Goal: Task Accomplishment & Management: Manage account settings

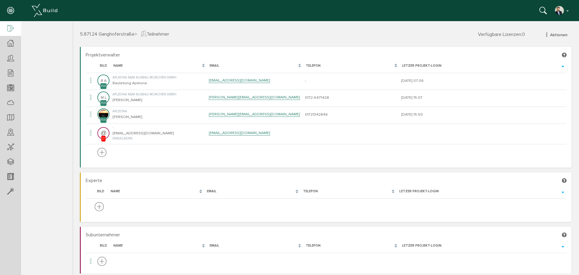
click at [8, 23] on div at bounding box center [10, 28] width 21 height 15
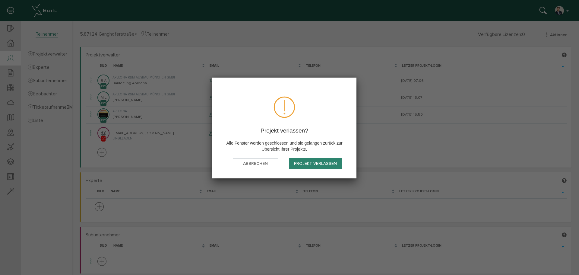
click at [0, 0] on button "Projekt verlassen" at bounding box center [0, 0] width 0 height 0
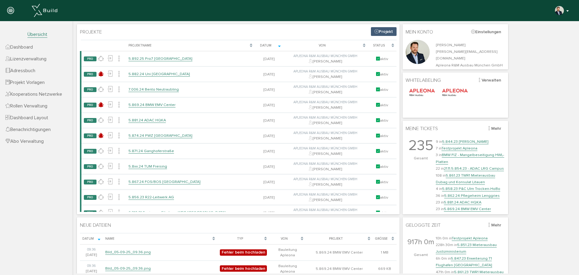
click at [556, 12] on img "button" at bounding box center [560, 11] width 10 height 10
click at [529, 78] on link "Logout" at bounding box center [541, 79] width 57 height 9
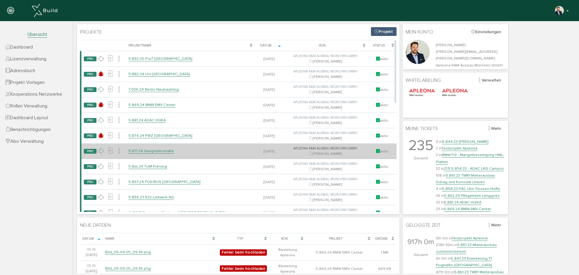
click at [157, 150] on link "5.871.24 Ganghoferstraße" at bounding box center [152, 150] width 46 height 5
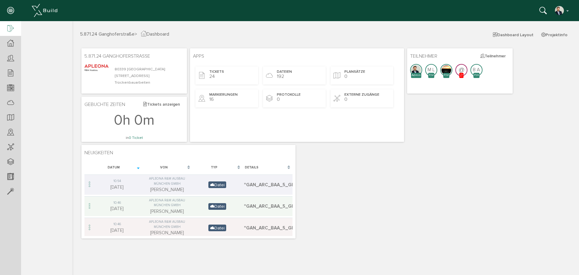
click at [11, 23] on div at bounding box center [10, 28] width 21 height 15
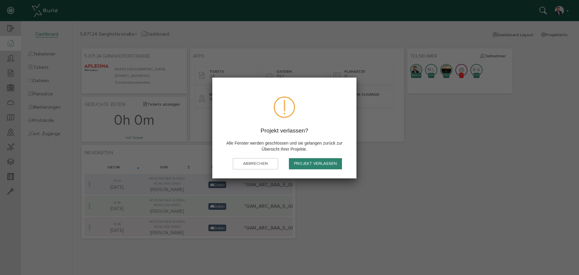
click at [317, 164] on button "Projekt verlassen" at bounding box center [315, 163] width 53 height 11
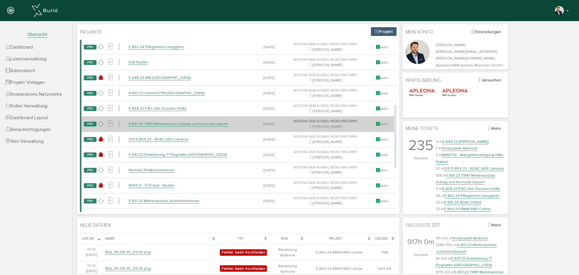
click at [196, 124] on link "5.861.23 TWR1 Mieterausbau Dubag und Konsulat Litauen" at bounding box center [179, 123] width 100 height 5
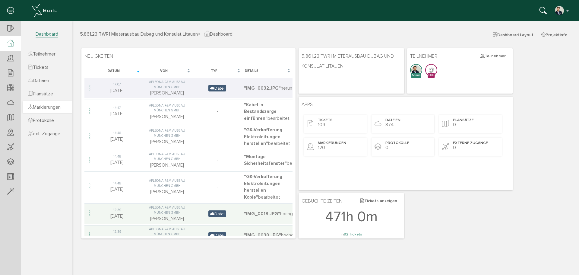
click at [49, 106] on span "Markierungen" at bounding box center [44, 107] width 33 height 6
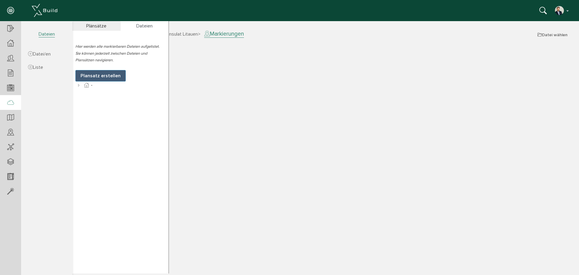
click at [14, 104] on icon at bounding box center [10, 103] width 7 height 8
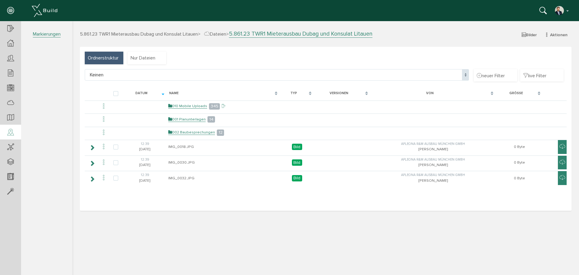
click at [13, 130] on icon at bounding box center [10, 132] width 7 height 8
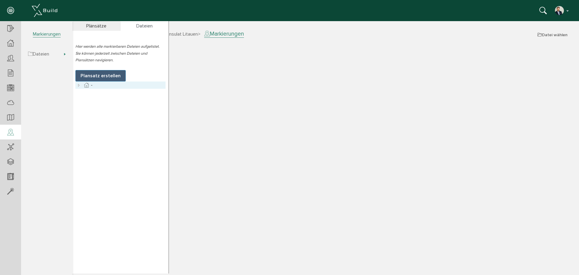
click at [78, 85] on icon at bounding box center [78, 84] width 7 height 7
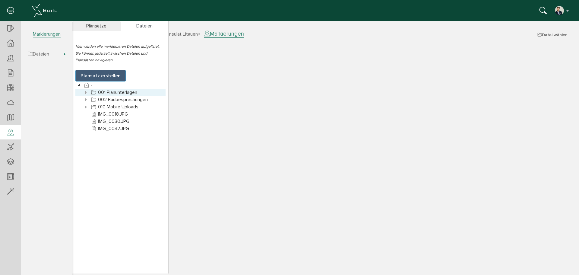
click at [85, 93] on icon at bounding box center [86, 92] width 7 height 7
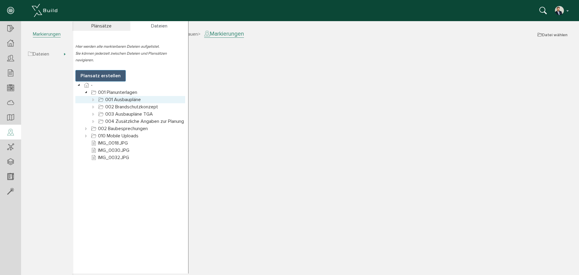
click at [94, 96] on icon at bounding box center [93, 99] width 7 height 7
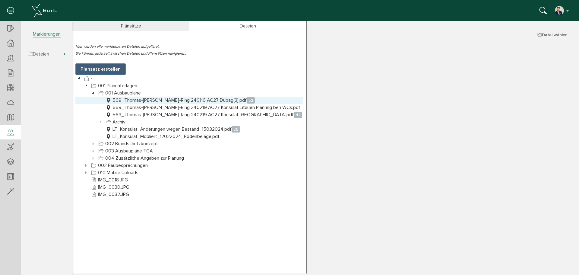
click at [189, 100] on link "569_Thomas-Wimmer-Ring 240116 AC27 Dubag(3).pdf 52" at bounding box center [180, 100] width 152 height 7
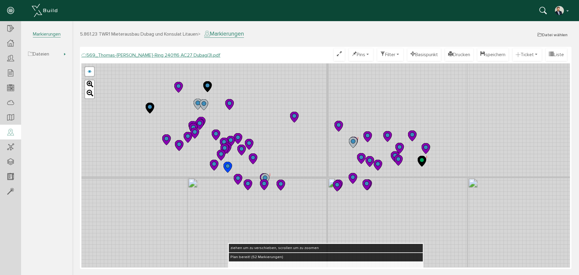
drag, startPoint x: 273, startPoint y: 130, endPoint x: 269, endPoint y: 128, distance: 5.1
click at [269, 128] on div "569_Thomas-Wimmer-Ring 240108 REVISION AC27 Dubag.pdf 569_Thomas-Wimmer-Ring 24…" at bounding box center [325, 165] width 489 height 204
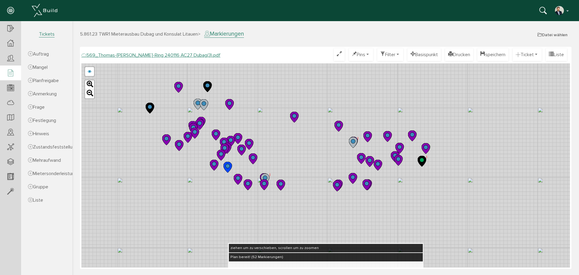
click at [12, 73] on icon at bounding box center [10, 73] width 7 height 8
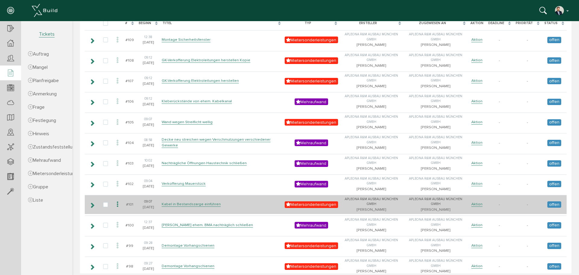
scroll to position [30, 0]
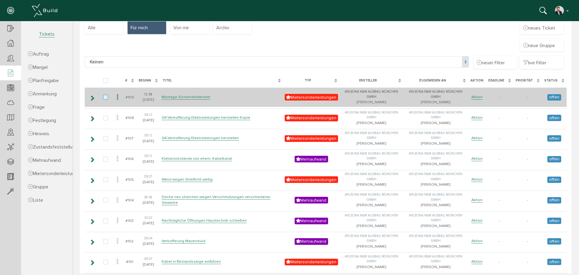
click at [108, 97] on label at bounding box center [106, 97] width 7 height 5
click at [107, 97] on input "checkbox" at bounding box center [105, 97] width 4 height 4
checkbox input "true"
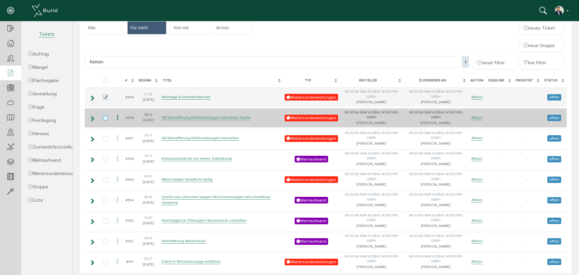
click at [108, 116] on label at bounding box center [106, 118] width 7 height 5
click at [107, 116] on input "checkbox" at bounding box center [105, 118] width 4 height 4
checkbox input "true"
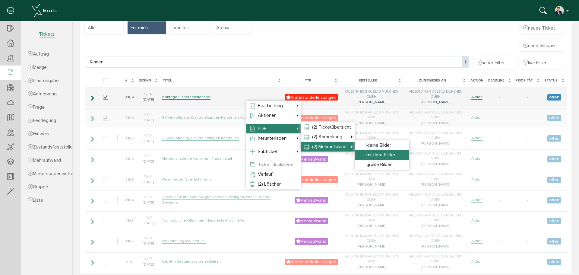
click at [381, 155] on span "mittlere Bilder" at bounding box center [381, 155] width 29 height 6
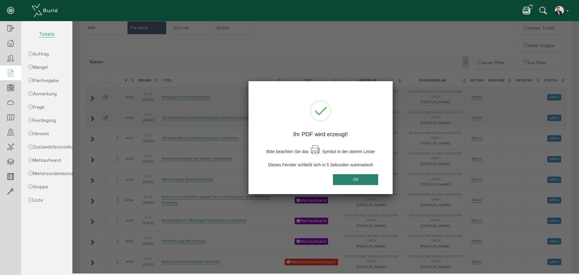
click at [357, 178] on button "OK" at bounding box center [355, 179] width 45 height 11
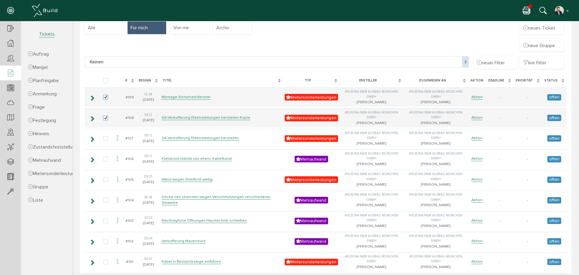
click at [526, 10] on icon at bounding box center [526, 11] width 7 height 9
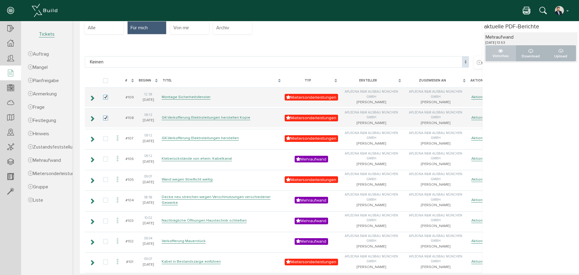
click at [494, 54] on p "Vorschau" at bounding box center [501, 56] width 20 height 6
click at [523, 8] on icon at bounding box center [526, 11] width 7 height 9
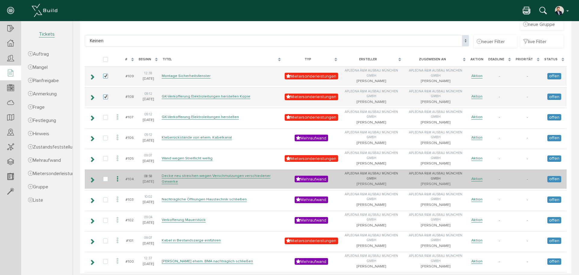
scroll to position [60, 0]
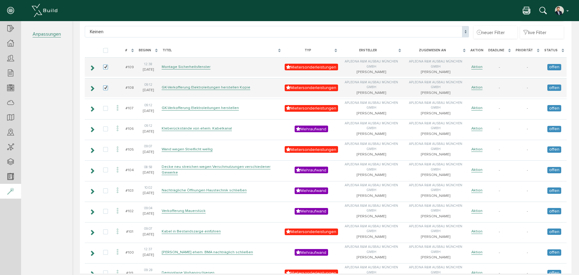
click at [8, 193] on icon at bounding box center [10, 191] width 7 height 8
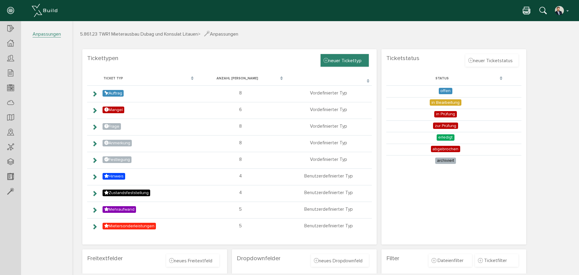
click at [350, 61] on span "neuer Tickettyp" at bounding box center [343, 60] width 38 height 7
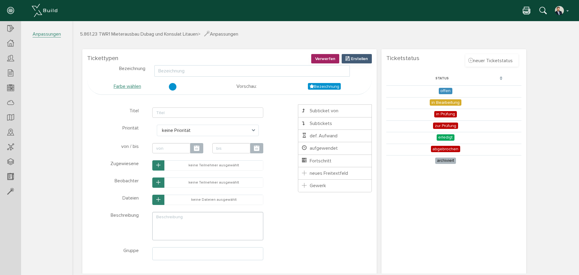
click at [189, 71] on input "text" at bounding box center [253, 70] width 196 height 11
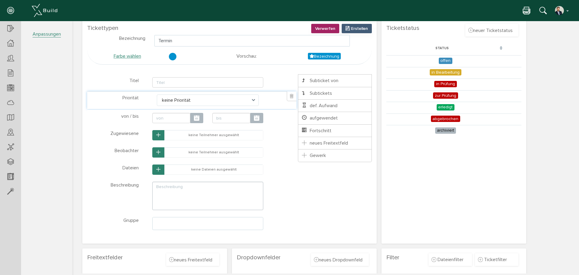
click at [254, 100] on span at bounding box center [255, 99] width 7 height 11
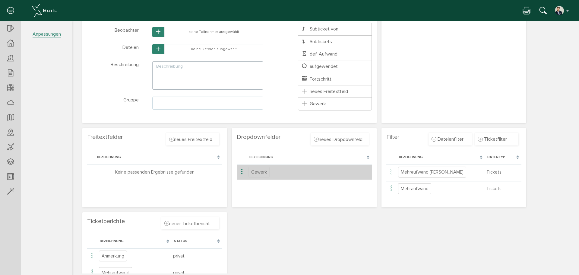
scroll to position [151, 0]
type input "Termin"
click at [261, 172] on span "Gewerk" at bounding box center [259, 171] width 21 height 11
click at [242, 171] on icon at bounding box center [241, 171] width 7 height 8
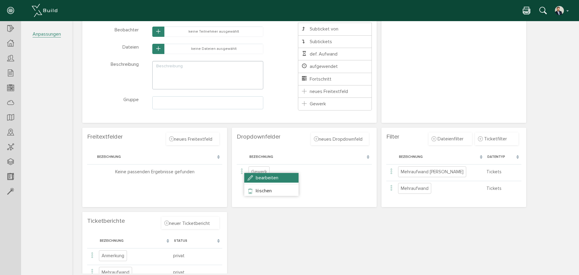
click at [265, 174] on li "bearbeiten" at bounding box center [271, 178] width 54 height 10
type input "Gewerk"
radio input "true"
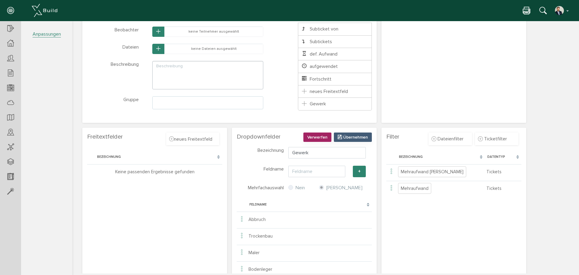
click at [269, 133] on section "Dropdownfelder neues Dropdownfeld Verwerfen Erstellen Verwerfen Übernehmen Beze…" at bounding box center [304, 216] width 145 height 176
click at [316, 137] on span "Verwerfen" at bounding box center [318, 137] width 20 height 5
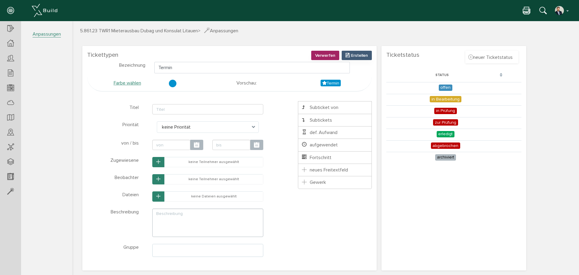
scroll to position [0, 0]
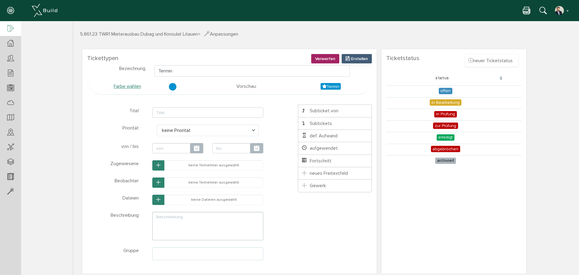
click at [17, 32] on div at bounding box center [10, 28] width 21 height 15
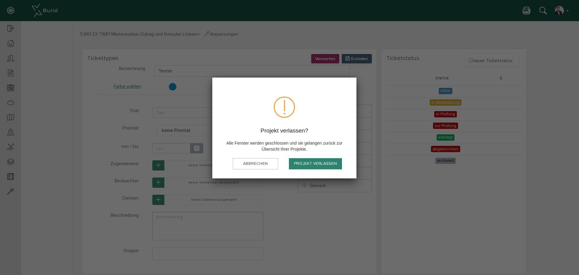
click at [317, 166] on button "Projekt verlassen" at bounding box center [315, 163] width 53 height 11
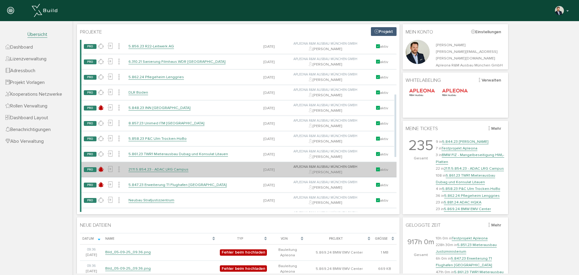
click at [168, 171] on link "21.11.5.854.23 - ADAC LRG Campus" at bounding box center [159, 169] width 60 height 5
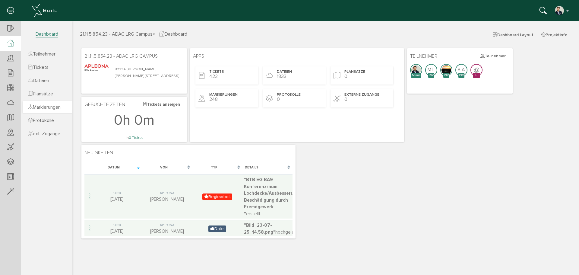
click at [47, 106] on span "Markierungen" at bounding box center [44, 107] width 33 height 6
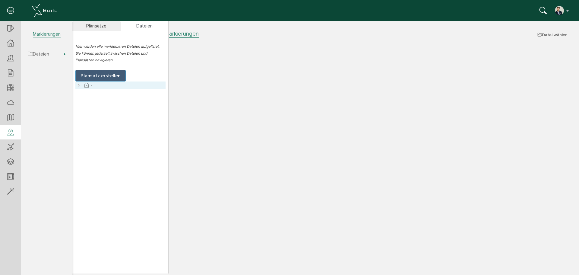
click at [79, 86] on icon at bounding box center [78, 84] width 7 height 7
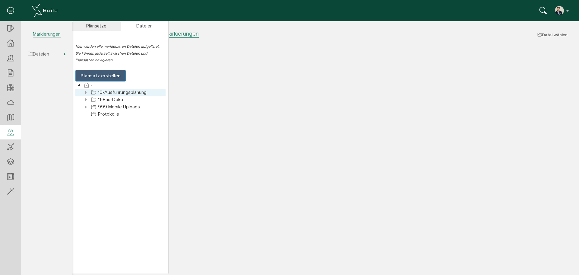
click at [87, 93] on icon at bounding box center [86, 92] width 7 height 7
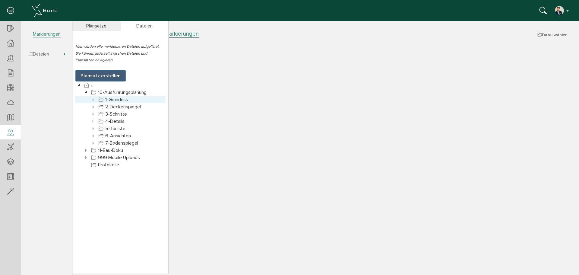
click at [93, 99] on icon at bounding box center [93, 99] width 7 height 7
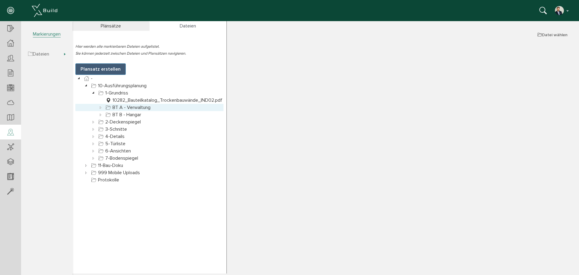
click at [103, 108] on icon at bounding box center [100, 107] width 7 height 7
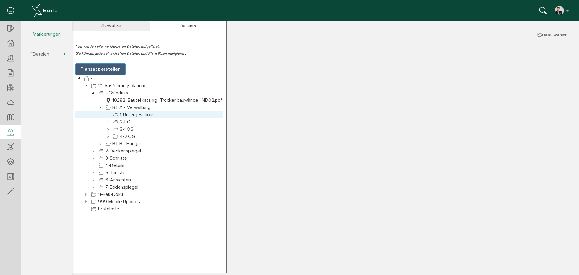
click at [107, 114] on icon at bounding box center [107, 114] width 7 height 7
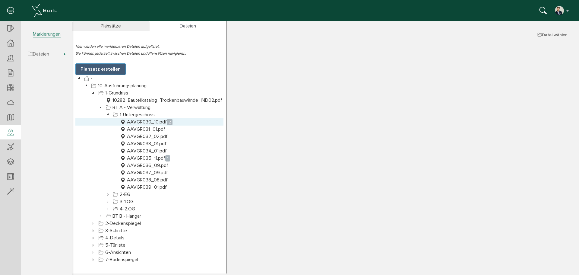
click at [156, 121] on link "AAVGR030_10.pdf 2" at bounding box center [146, 121] width 55 height 7
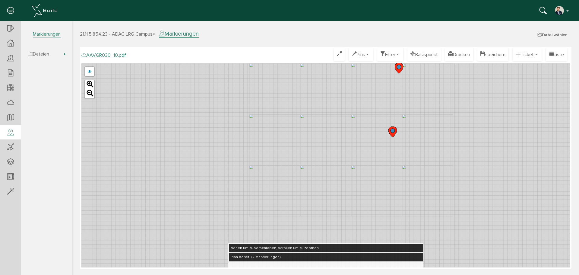
click at [309, 107] on div "AAVGR030_09_1.pdf AAVGR030_09.pdf AAVGR030_08.pdf abbrechen Leaflet" at bounding box center [325, 165] width 489 height 204
drag, startPoint x: 345, startPoint y: 94, endPoint x: 309, endPoint y: 130, distance: 51.0
click at [309, 130] on div "AAVGR030_09_1.pdf AAVGR030_09.pdf AAVGR030_08.pdf abbrechen Leaflet" at bounding box center [325, 165] width 489 height 204
click at [91, 73] on link at bounding box center [89, 71] width 9 height 9
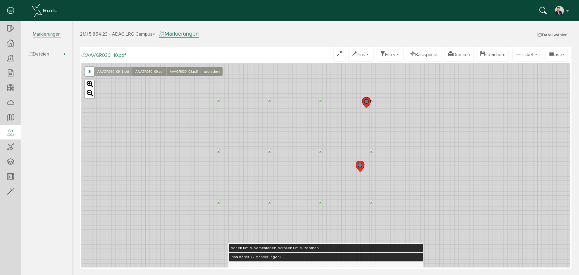
click at [116, 70] on link "AAVGR030_09_1.pdf" at bounding box center [113, 71] width 38 height 9
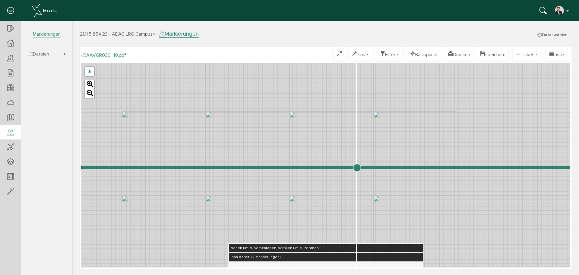
drag, startPoint x: 327, startPoint y: 165, endPoint x: 356, endPoint y: 170, distance: 29.4
click at [357, 167] on input "range" at bounding box center [325, 167] width 489 height 0
drag, startPoint x: 361, startPoint y: 166, endPoint x: 365, endPoint y: 177, distance: 11.6
click at [365, 167] on input "range" at bounding box center [325, 167] width 489 height 0
click at [88, 72] on link at bounding box center [89, 71] width 9 height 9
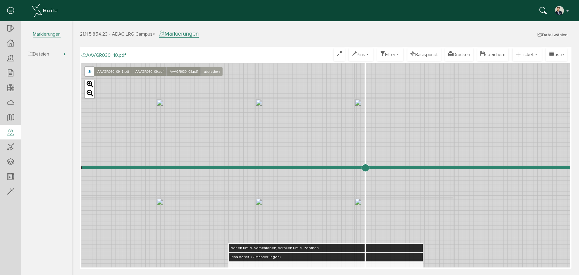
click at [216, 72] on link "abbrechen" at bounding box center [212, 71] width 22 height 9
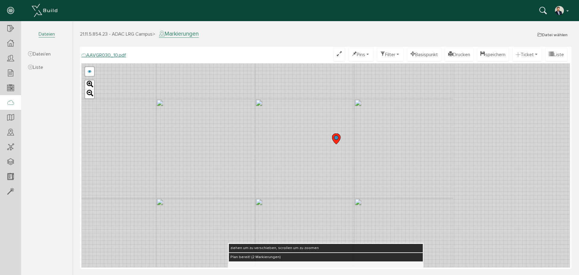
click at [11, 100] on icon at bounding box center [10, 103] width 7 height 8
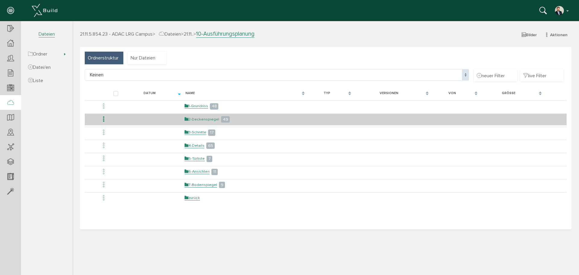
click at [207, 119] on link "2-Deckenspiegel" at bounding box center [202, 119] width 35 height 5
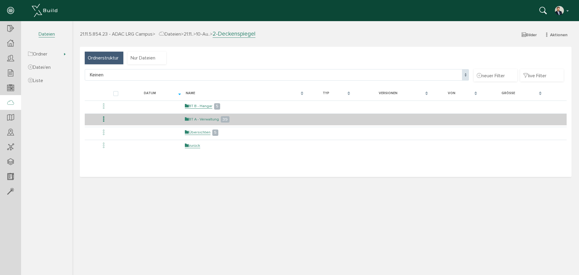
click at [206, 118] on link "BT A - Verwaltung" at bounding box center [202, 119] width 34 height 5
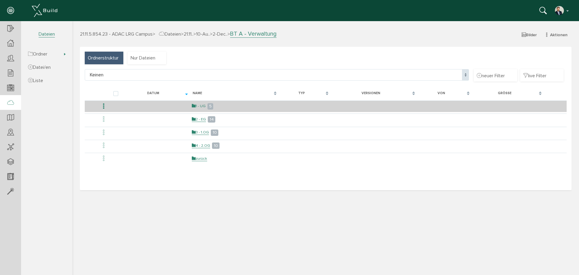
click at [202, 104] on link "1 - UG" at bounding box center [199, 106] width 14 height 5
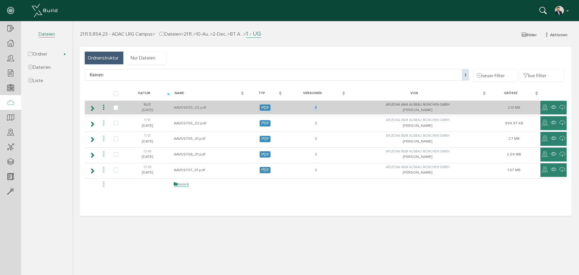
click at [314, 107] on td "4" at bounding box center [315, 107] width 63 height 14
click at [93, 106] on icon at bounding box center [92, 108] width 6 height 5
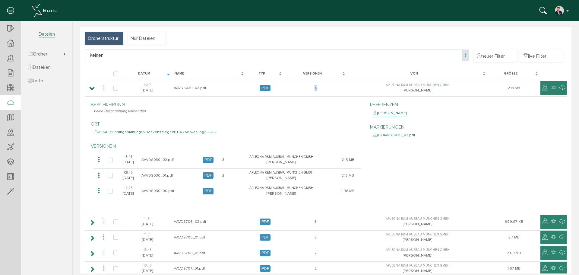
scroll to position [30, 0]
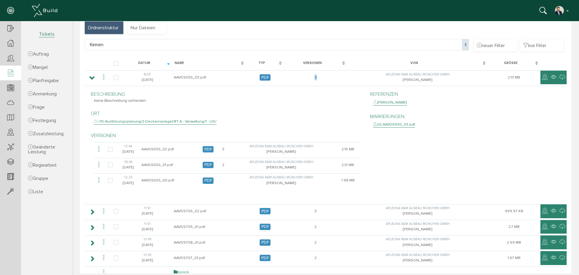
click at [14, 74] on div at bounding box center [10, 72] width 21 height 15
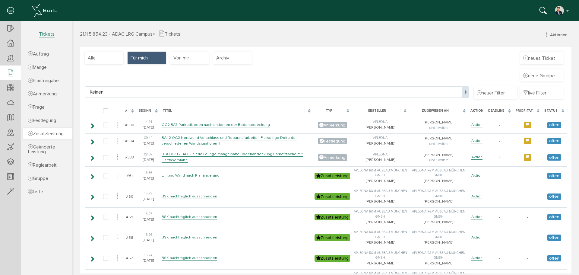
click at [43, 132] on span "Zusatzleistung" at bounding box center [46, 134] width 36 height 6
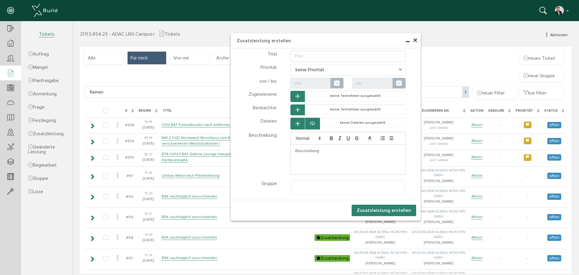
click at [413, 37] on span "×" at bounding box center [415, 41] width 5 height 12
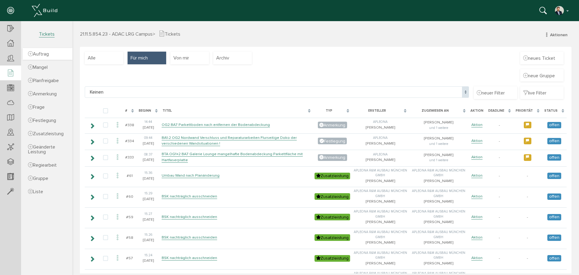
click at [49, 54] on span "Auftrag" at bounding box center [38, 54] width 21 height 6
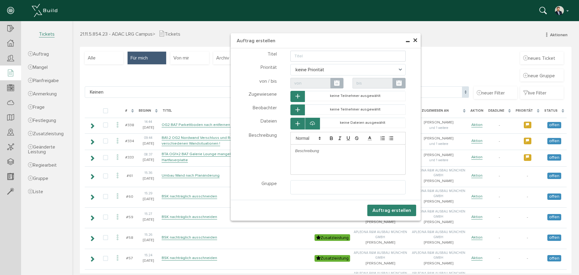
click at [415, 38] on span "×" at bounding box center [415, 41] width 5 height 12
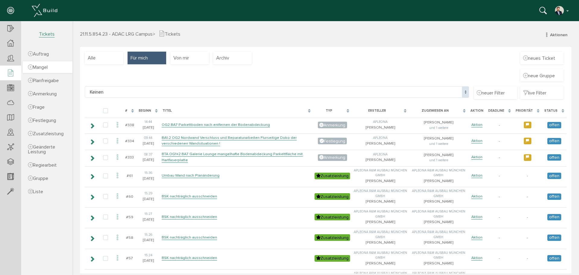
click at [53, 69] on link "Mangel" at bounding box center [48, 67] width 50 height 12
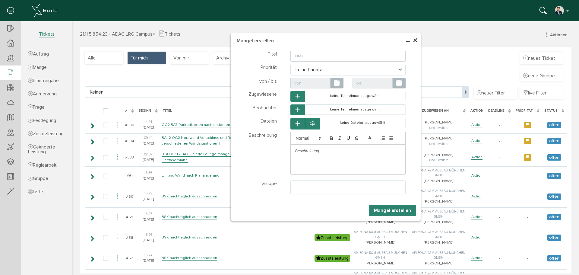
click at [414, 37] on span "×" at bounding box center [415, 41] width 5 height 12
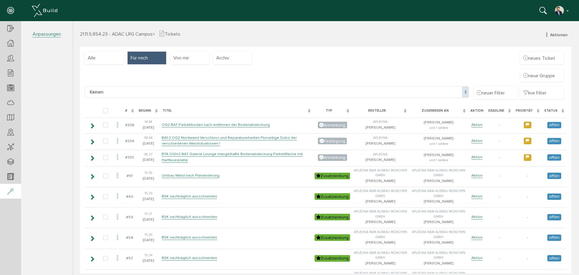
click at [12, 190] on icon at bounding box center [10, 191] width 7 height 8
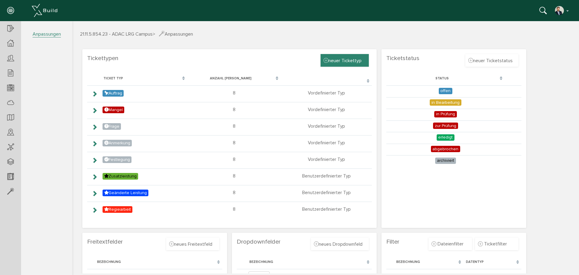
click at [340, 57] on div "neuer Tickettyp" at bounding box center [345, 60] width 48 height 13
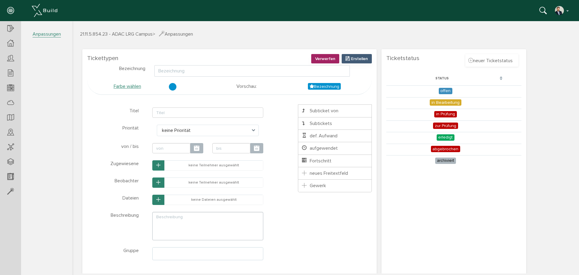
click at [351, 214] on div "* ? Titel Klasse Name title-1757074738520 Schließen * ? Priorität keine Priorit…" at bounding box center [229, 184] width 285 height 160
click at [326, 59] on span "Verwerfen" at bounding box center [325, 58] width 20 height 5
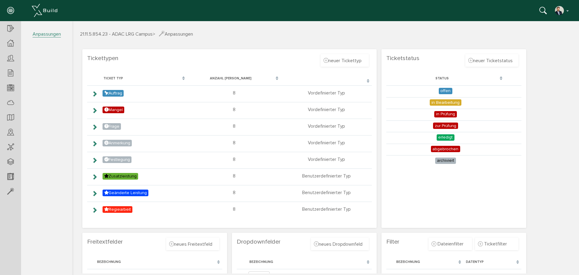
click at [267, 59] on section "Tickettypen neuer Tickettyp Verwerfen Erstellen Bezeichnung Farbe wählen Vorsch…" at bounding box center [229, 138] width 295 height 179
click at [262, 57] on section "Tickettypen neuer Tickettyp Verwerfen Erstellen Bezeichnung Farbe wählen Vorsch…" at bounding box center [229, 138] width 295 height 179
click at [4, 28] on div at bounding box center [10, 28] width 21 height 15
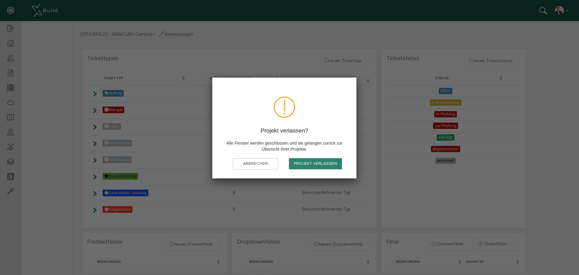
click at [0, 0] on button "Projekt verlassen" at bounding box center [0, 0] width 0 height 0
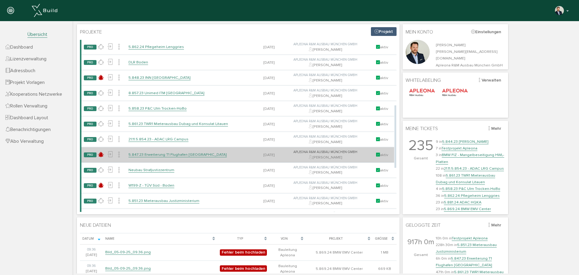
click at [189, 155] on link "5.847.23 Erweiterung T1 Flughafen [GEOGRAPHIC_DATA]" at bounding box center [178, 154] width 98 height 5
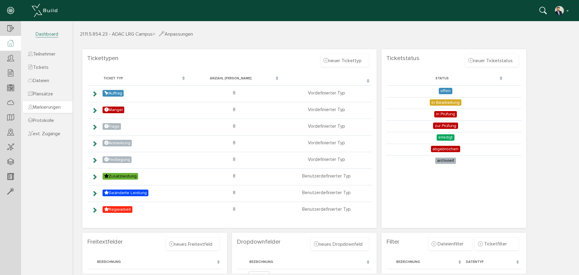
click at [51, 108] on span "Markierungen" at bounding box center [44, 107] width 33 height 6
click at [11, 31] on icon at bounding box center [10, 29] width 7 height 8
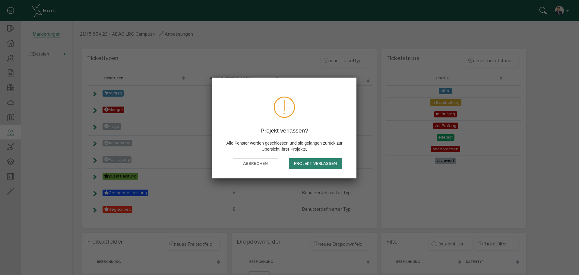
click at [306, 164] on button "Projekt verlassen" at bounding box center [315, 163] width 53 height 11
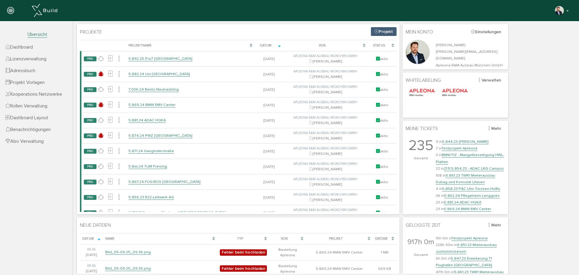
click at [38, 61] on span "Lizenzverwaltung" at bounding box center [25, 59] width 41 height 6
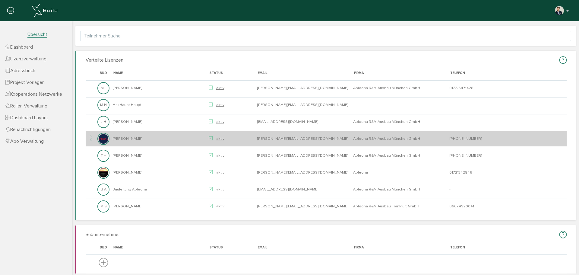
click at [126, 138] on td "[PERSON_NAME]" at bounding box center [159, 138] width 96 height 15
click at [91, 138] on icon at bounding box center [90, 139] width 7 height 8
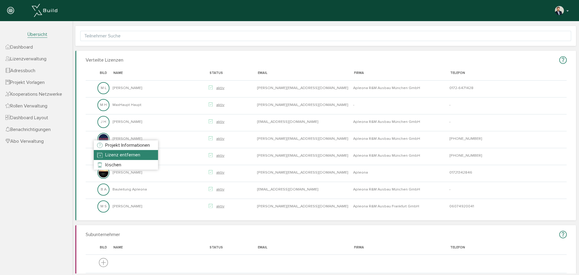
click at [137, 156] on span "Lizenz entfernen" at bounding box center [122, 155] width 35 height 6
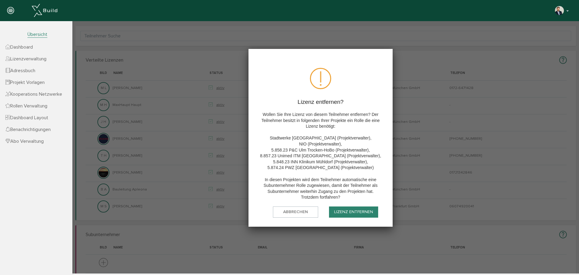
click at [365, 212] on button "Lizenz entfernen" at bounding box center [353, 211] width 49 height 11
click at [302, 214] on div "Abbrechen Lizenz entfernen" at bounding box center [320, 214] width 125 height 16
click at [357, 212] on div at bounding box center [354, 214] width 16 height 5
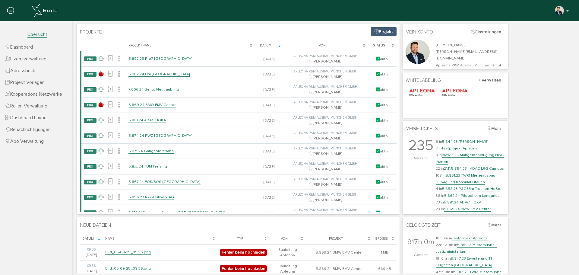
click at [32, 60] on span "Lizenzverwaltung" at bounding box center [25, 59] width 41 height 6
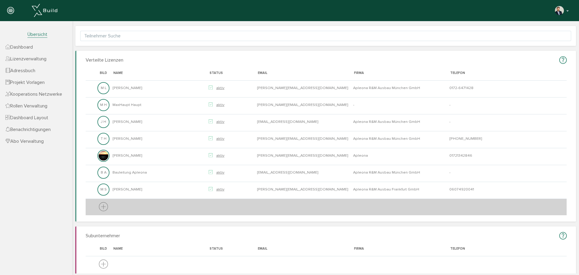
click at [103, 208] on icon at bounding box center [103, 207] width 9 height 11
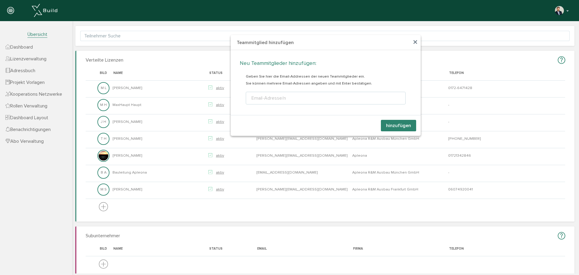
scroll to position [5, 0]
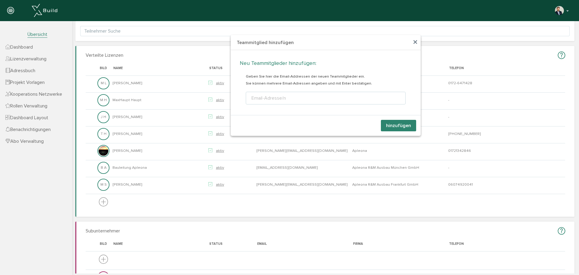
click at [283, 103] on ul "Email-Adresse/n" at bounding box center [326, 98] width 160 height 13
type input "[PERSON_NAME][EMAIL_ADDRESS][DOMAIN_NAME]"
type textarea "[PERSON_NAME][EMAIL_ADDRESS][DOMAIN_NAME]"
click at [402, 127] on button "hinzufügen" at bounding box center [398, 127] width 35 height 11
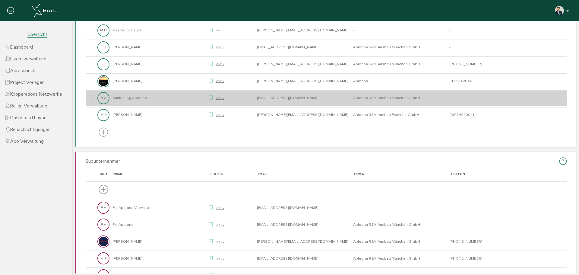
scroll to position [0, 0]
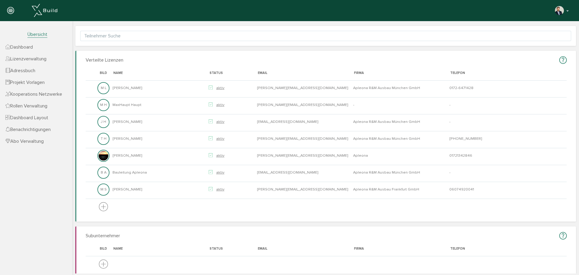
click at [40, 46] on link "Dashboard" at bounding box center [36, 47] width 72 height 12
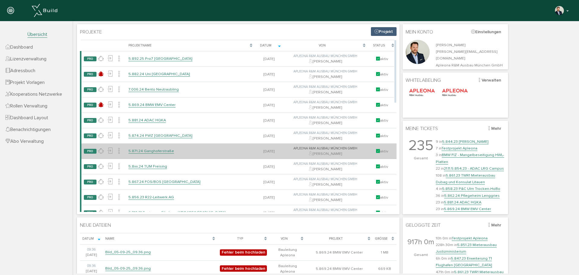
click at [165, 150] on link "5.871.24 Ganghoferstraße" at bounding box center [152, 150] width 46 height 5
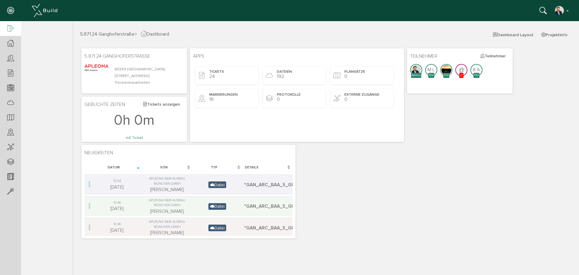
click at [9, 25] on icon at bounding box center [10, 29] width 7 height 8
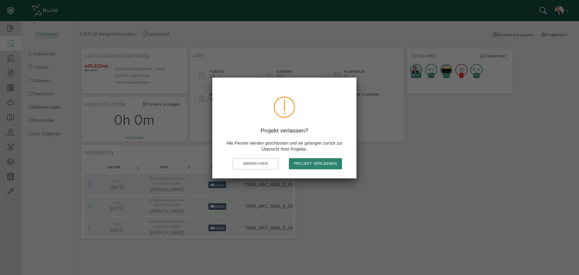
click at [324, 164] on button "Projekt verlassen" at bounding box center [315, 163] width 53 height 11
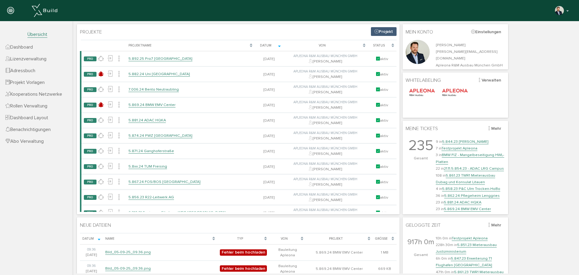
click at [51, 60] on link "Lizenzverwaltung" at bounding box center [36, 59] width 72 height 12
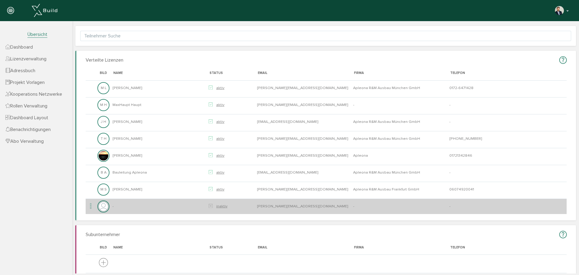
click at [91, 204] on icon at bounding box center [90, 206] width 7 height 8
click at [104, 206] on img at bounding box center [103, 206] width 11 height 11
click at [91, 206] on icon at bounding box center [90, 206] width 7 height 8
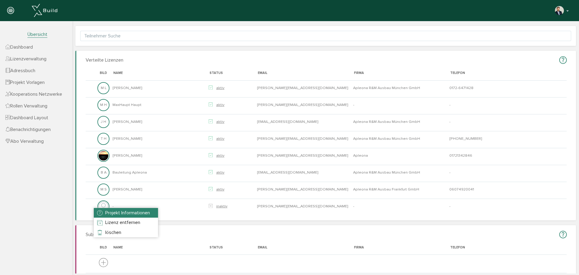
click at [116, 212] on span "Projekt Informationen" at bounding box center [127, 213] width 45 height 6
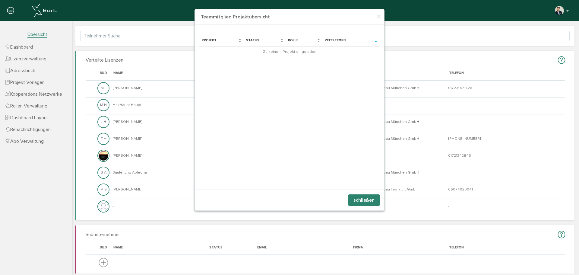
click at [365, 199] on button "schließen" at bounding box center [364, 199] width 31 height 11
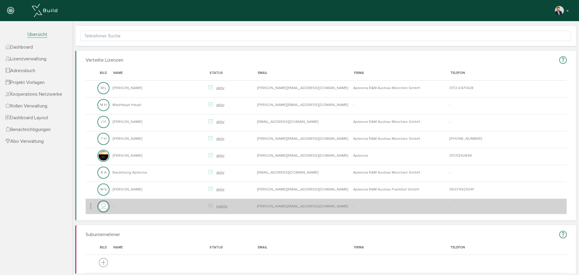
click at [280, 207] on td "[PERSON_NAME][EMAIL_ADDRESS][DOMAIN_NAME]" at bounding box center [304, 206] width 96 height 15
click at [91, 205] on icon at bounding box center [90, 206] width 7 height 8
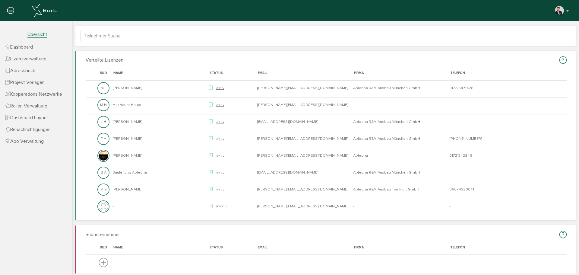
click at [33, 49] on span "Dashboard" at bounding box center [18, 47] width 27 height 6
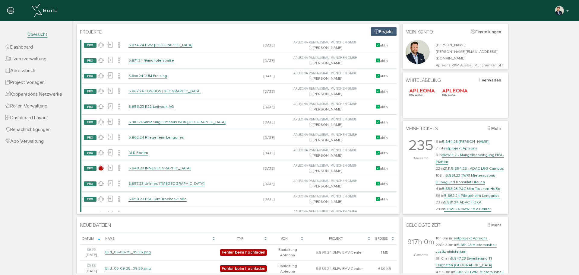
click at [39, 61] on span "Lizenzverwaltung" at bounding box center [25, 59] width 41 height 6
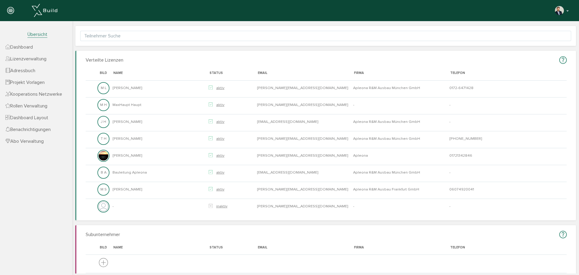
click at [38, 44] on link "Dashboard" at bounding box center [36, 47] width 72 height 12
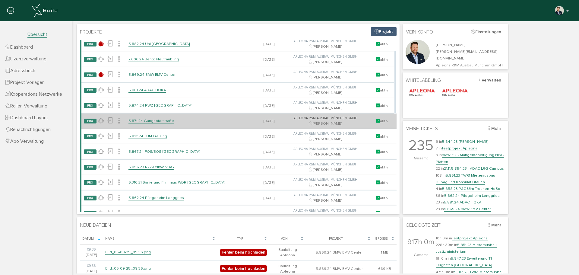
click at [147, 124] on td "5.871.24 Ganghoferstraße" at bounding box center [190, 120] width 129 height 15
click at [148, 123] on link "5.871.24 Ganghoferstraße" at bounding box center [152, 120] width 46 height 5
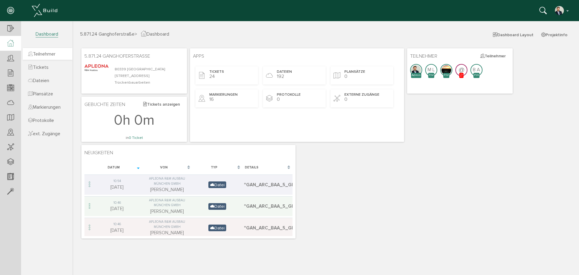
click at [49, 53] on span "Teilnehmer" at bounding box center [41, 54] width 27 height 6
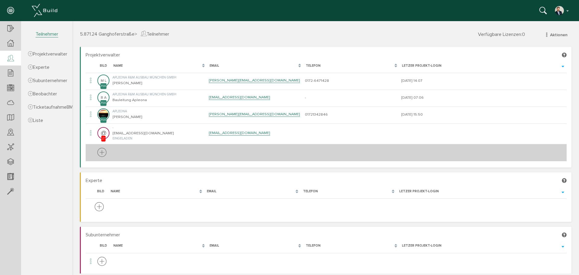
click at [104, 152] on icon at bounding box center [101, 152] width 9 height 11
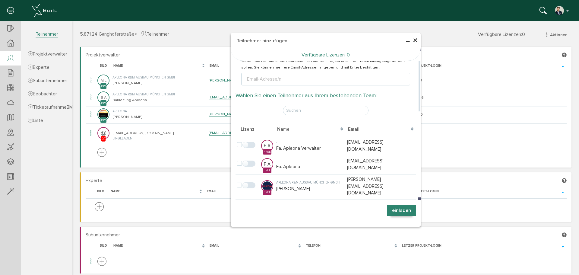
click at [310, 109] on input "text" at bounding box center [326, 111] width 86 height 10
type input "[PERSON_NAME]"
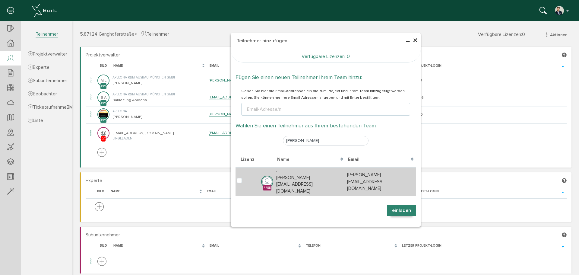
click at [239, 178] on div at bounding box center [238, 180] width 10 height 11
click at [238, 178] on label at bounding box center [240, 180] width 7 height 5
click at [238, 178] on input "checkbox" at bounding box center [239, 180] width 4 height 4
checkbox input "true"
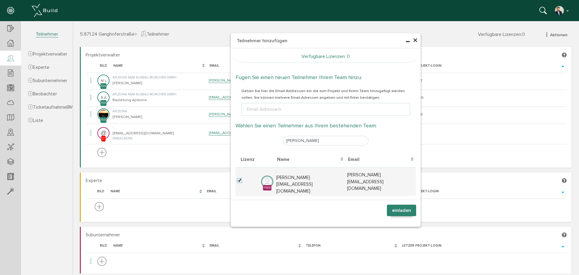
click at [397, 212] on button "einladen" at bounding box center [401, 210] width 29 height 11
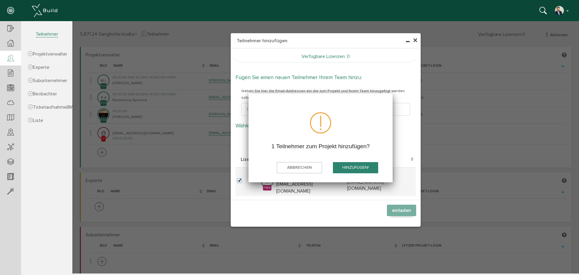
click at [353, 163] on button "hinzufügen!" at bounding box center [355, 167] width 45 height 11
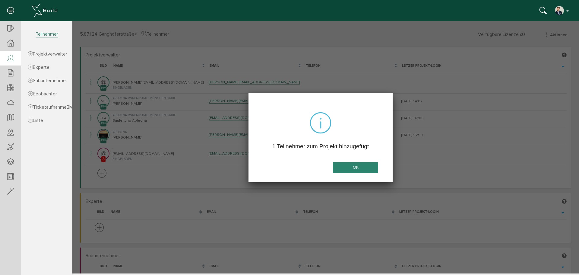
click at [354, 170] on button "OK" at bounding box center [355, 167] width 45 height 11
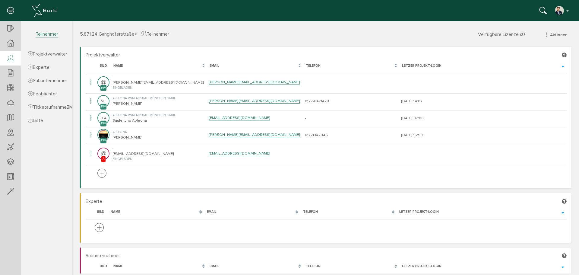
click at [182, 48] on section "Projektverwalter [PERSON_NAME], bitte warten... Bild Name Email Telefon Letzer …" at bounding box center [326, 117] width 492 height 141
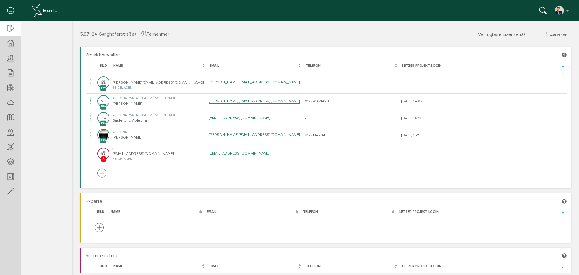
click at [8, 26] on icon at bounding box center [10, 29] width 7 height 8
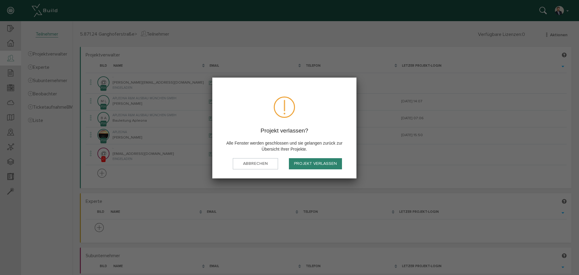
click at [324, 164] on button "Projekt verlassen" at bounding box center [315, 163] width 53 height 11
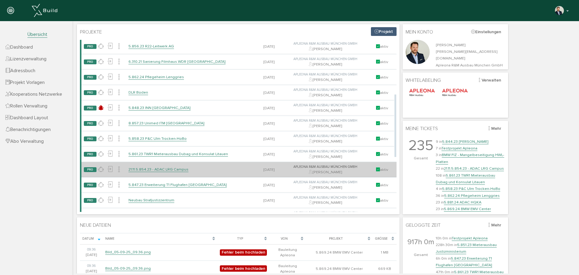
click at [170, 169] on link "21.11.5.854.23 - ADAC LRG Campus" at bounding box center [159, 169] width 60 height 5
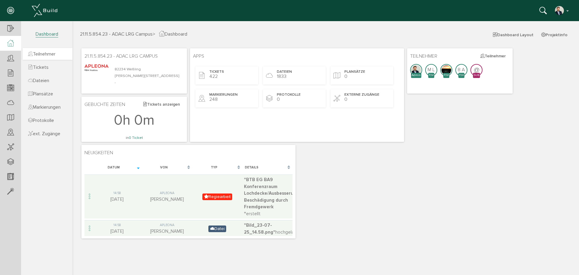
click at [50, 53] on span "Teilnehmer" at bounding box center [41, 54] width 27 height 6
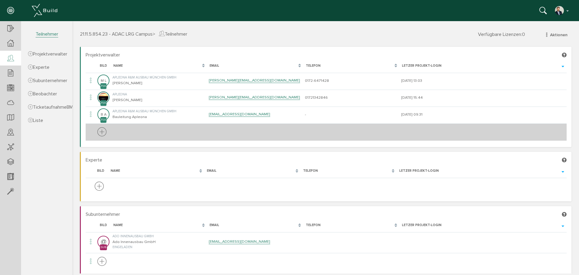
click at [100, 131] on icon at bounding box center [101, 132] width 9 height 11
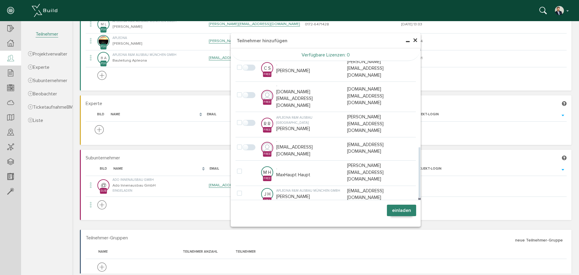
scroll to position [60, 0]
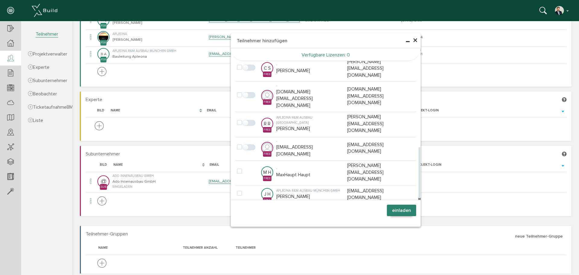
click at [238, 265] on label at bounding box center [240, 267] width 7 height 5
click at [238, 265] on input "checkbox" at bounding box center [239, 267] width 4 height 4
checkbox input "true"
click at [402, 212] on button "einladen" at bounding box center [401, 210] width 29 height 11
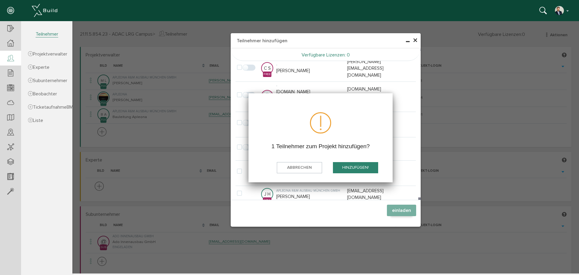
click at [348, 166] on button "hinzufügen!" at bounding box center [355, 167] width 45 height 11
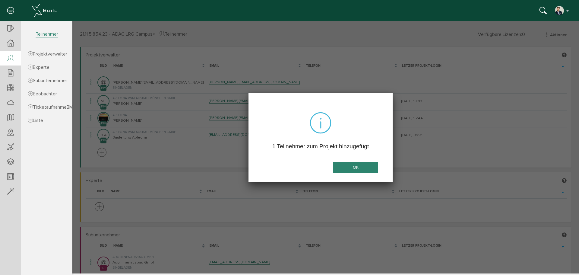
click at [356, 164] on button "OK" at bounding box center [355, 167] width 45 height 11
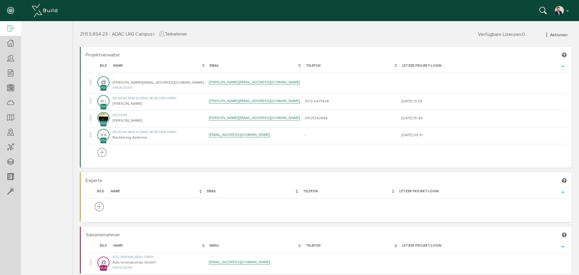
click at [12, 32] on icon at bounding box center [10, 29] width 7 height 8
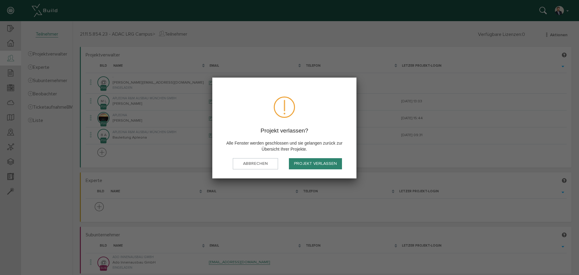
click at [312, 165] on button "Projekt verlassen" at bounding box center [315, 163] width 53 height 11
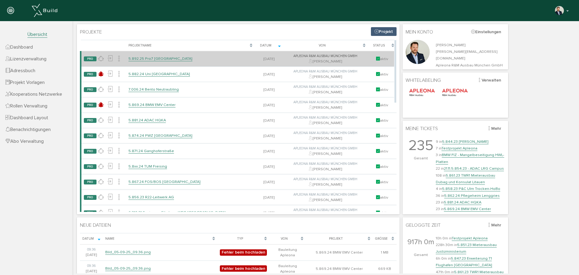
click at [157, 57] on link "5.892.25 Pro7 [GEOGRAPHIC_DATA]" at bounding box center [161, 58] width 64 height 5
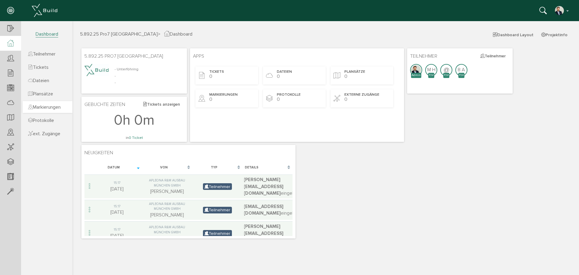
click at [39, 109] on span "Markierungen" at bounding box center [44, 107] width 33 height 6
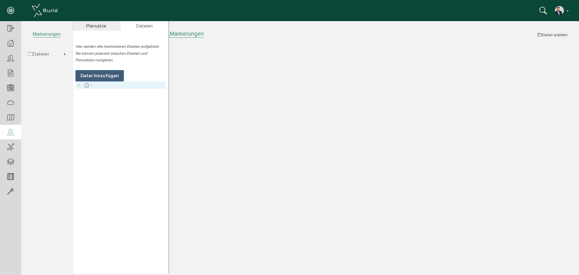
click at [79, 86] on icon at bounding box center [78, 84] width 7 height 7
click at [96, 93] on icon at bounding box center [93, 92] width 7 height 7
click at [81, 86] on icon at bounding box center [78, 84] width 7 height 7
click at [57, 53] on span "Dateien" at bounding box center [48, 54] width 50 height 12
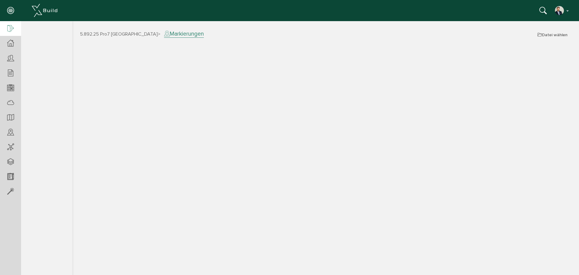
click at [7, 27] on icon at bounding box center [10, 29] width 7 height 8
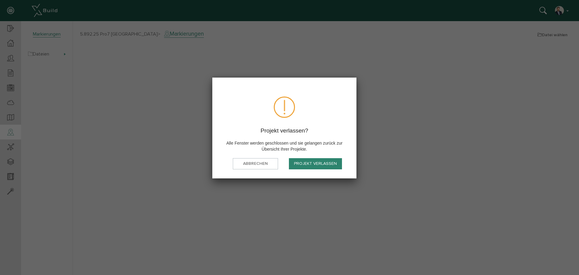
click at [319, 164] on button "Projekt verlassen" at bounding box center [315, 163] width 53 height 11
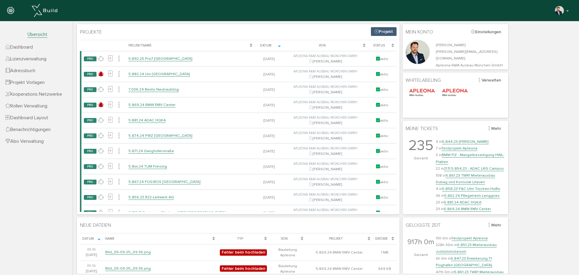
click at [509, 41] on div "Projekte Projekt [PERSON_NAME], bitte warten... Projektname Datum Von Status PR…" at bounding box center [325, 192] width 501 height 338
click at [529, 62] on div "Projekte Projekt [PERSON_NAME], bitte warten... Projektname Datum Von Status PR…" at bounding box center [325, 192] width 501 height 338
